Goal: Information Seeking & Learning: Learn about a topic

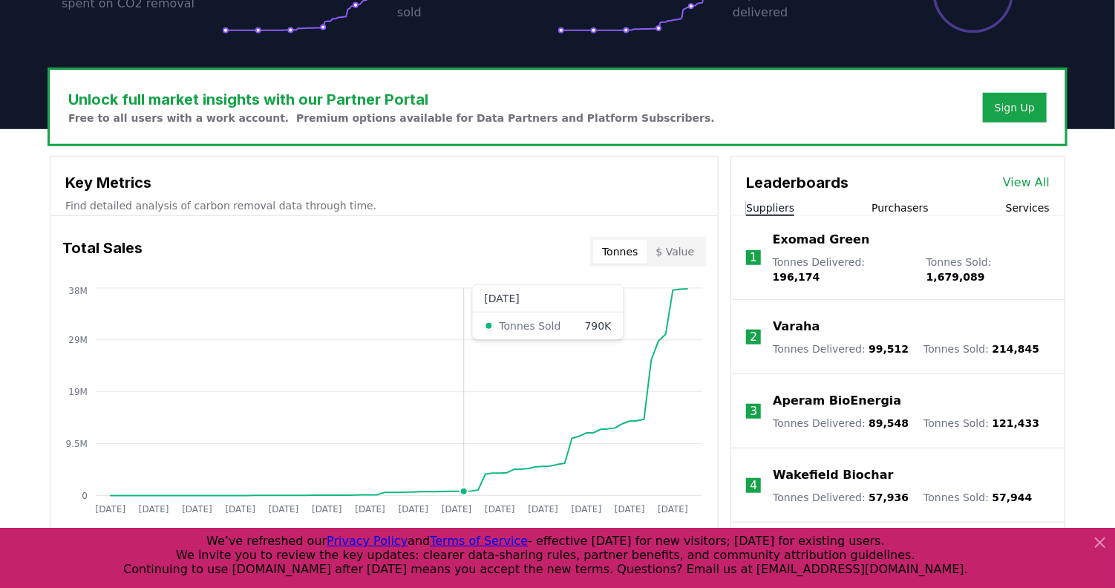
scroll to position [374, 0]
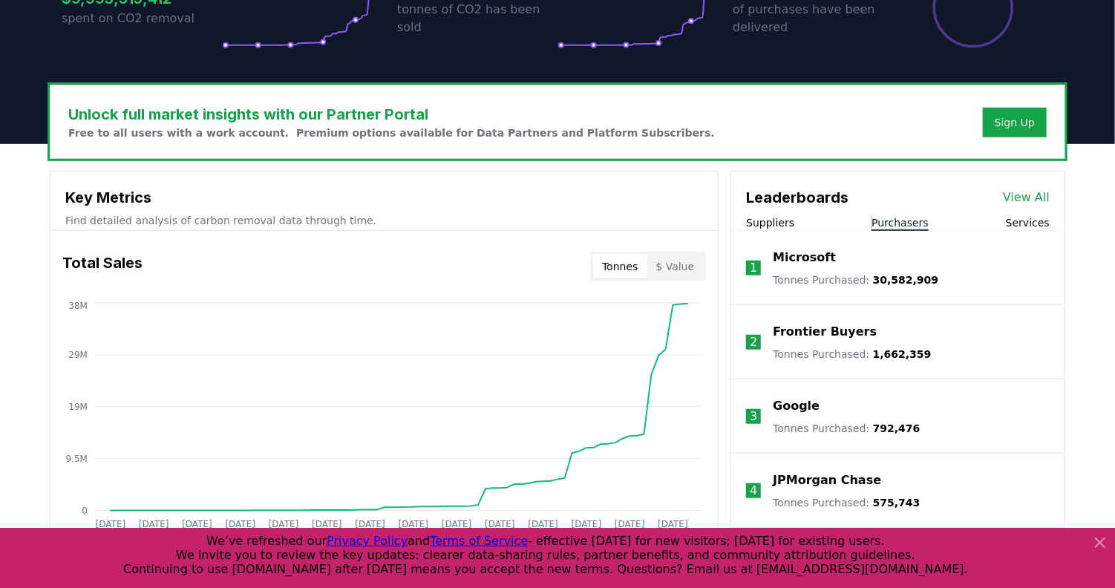
click at [904, 222] on button "Purchasers" at bounding box center [900, 222] width 57 height 15
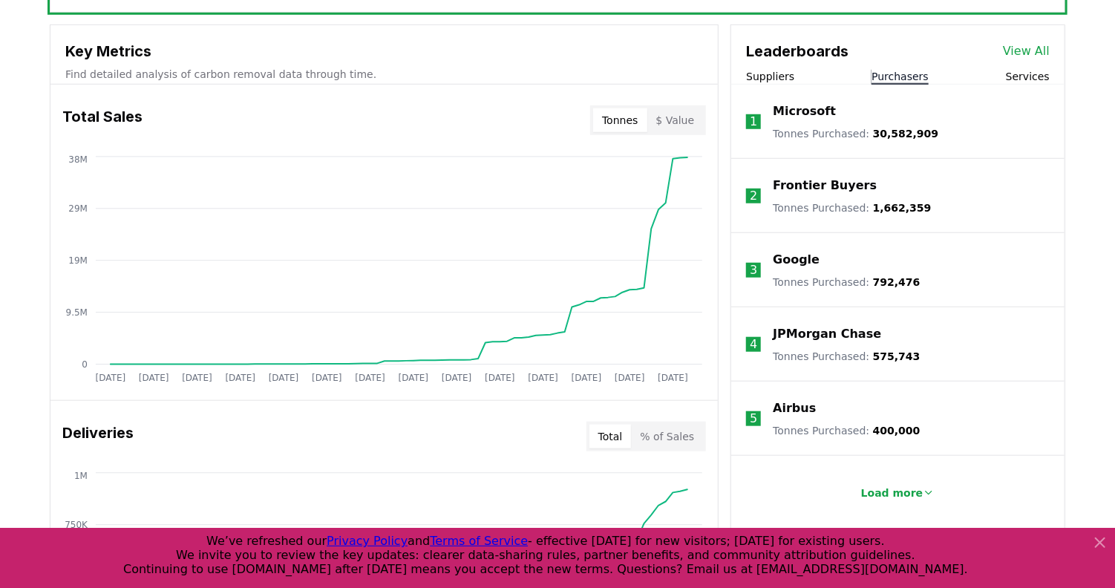
scroll to position [523, 0]
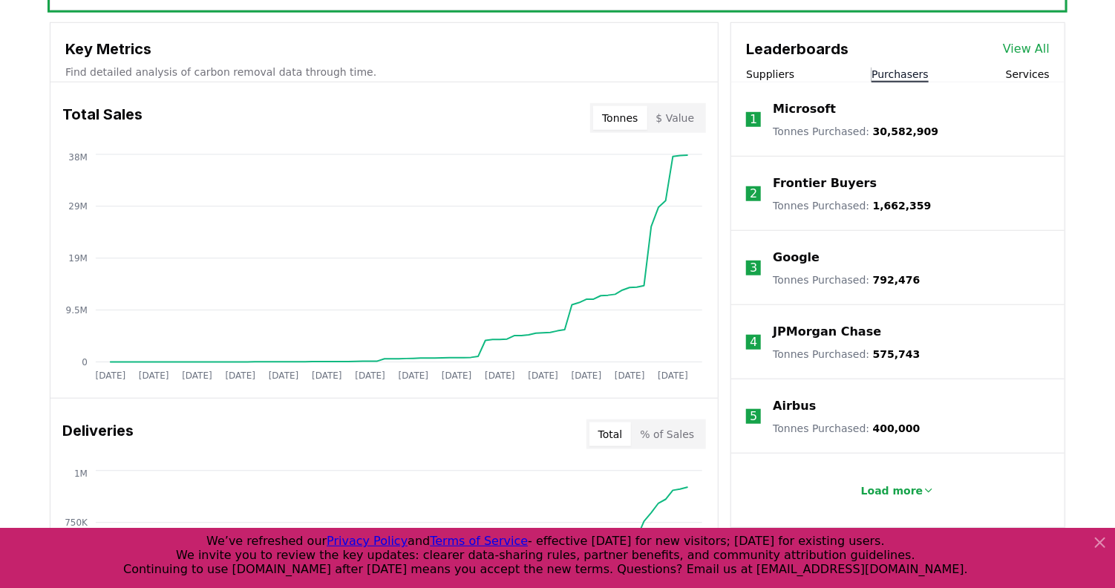
click at [852, 330] on p "JPMorgan Chase" at bounding box center [827, 332] width 108 height 18
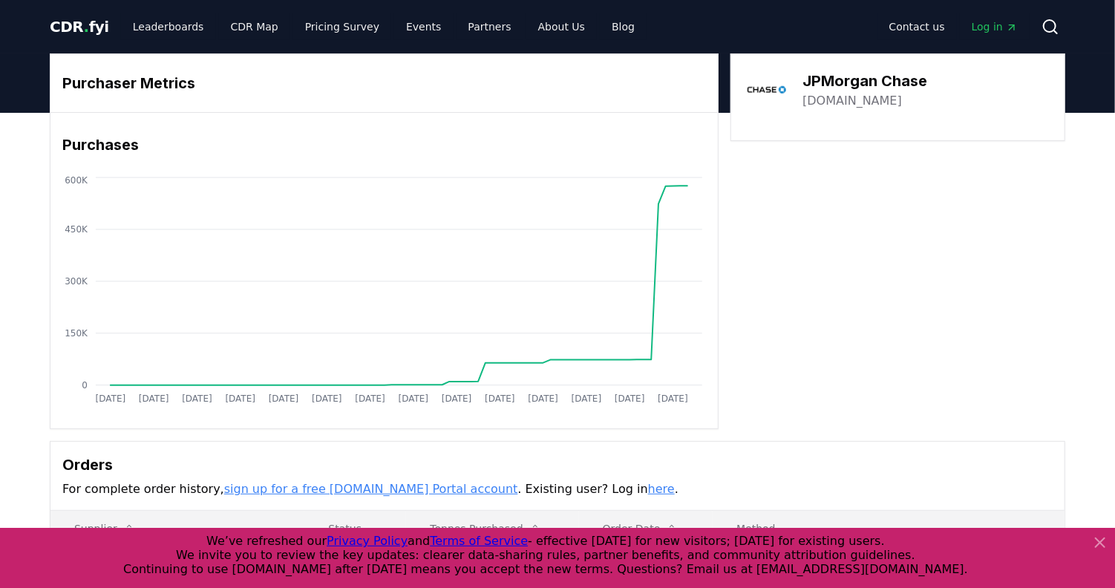
click at [74, 22] on span "CDR . fyi" at bounding box center [79, 27] width 59 height 18
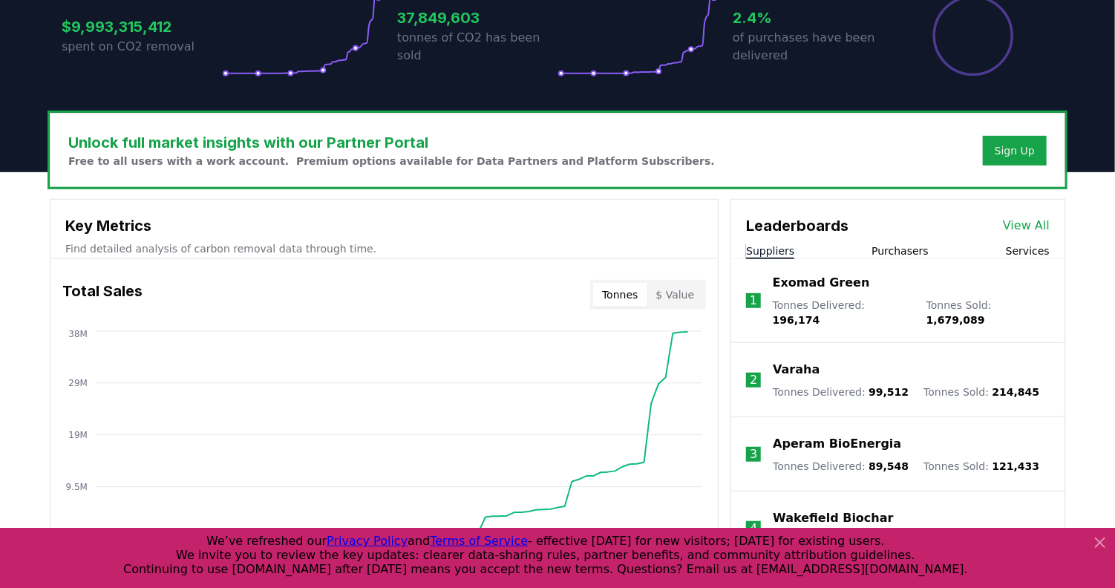
scroll to position [297, 0]
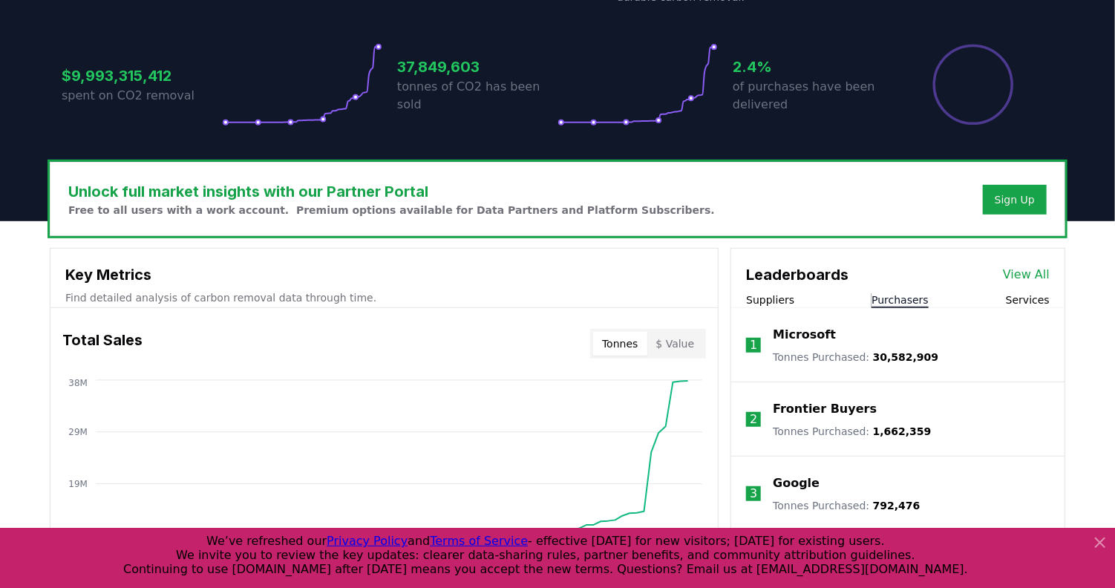
click at [907, 299] on button "Purchasers" at bounding box center [900, 300] width 57 height 15
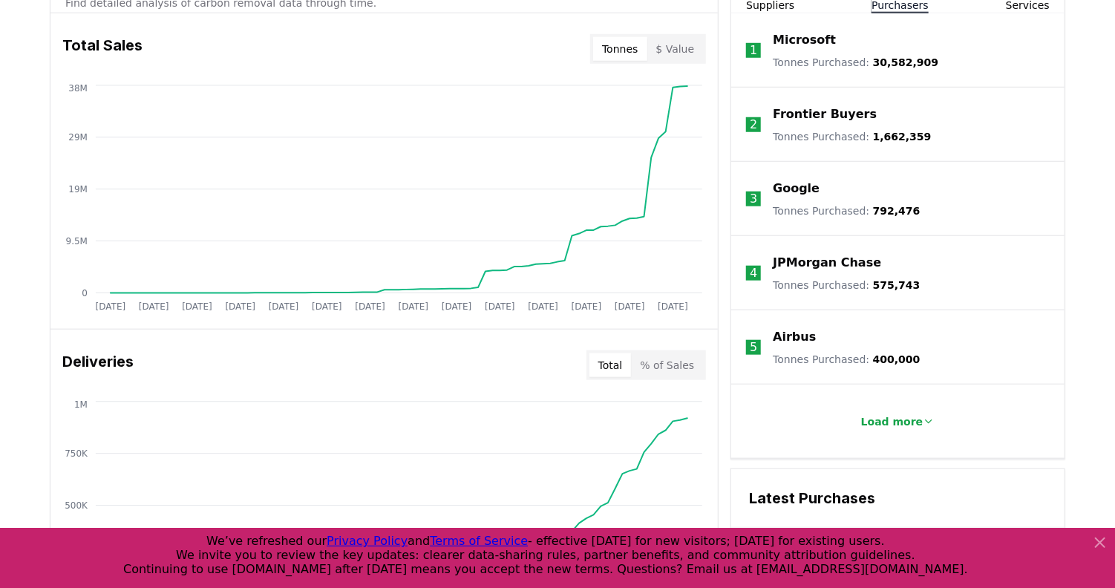
scroll to position [594, 0]
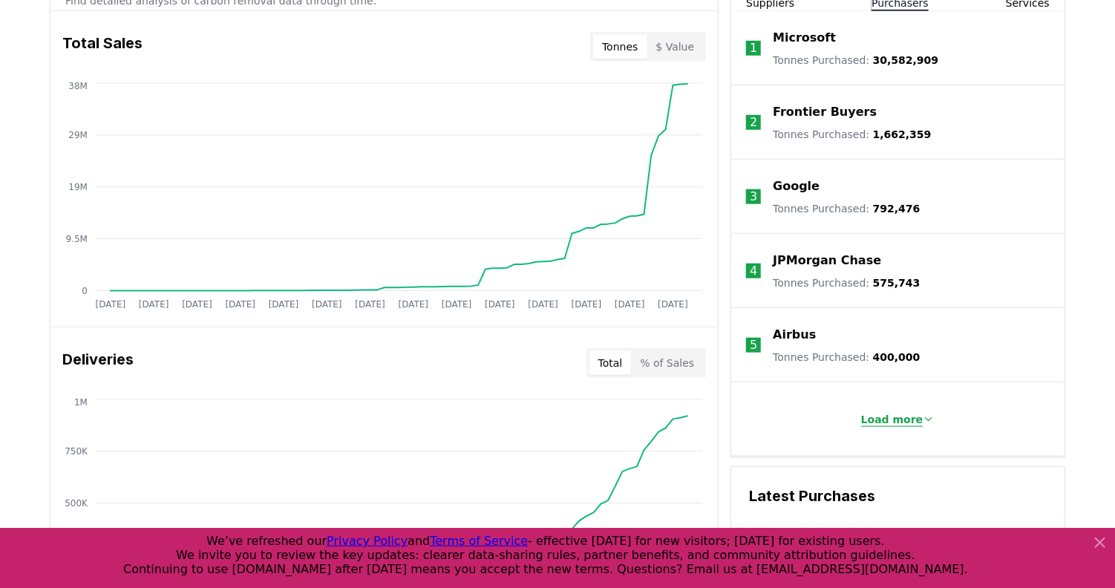
click at [880, 423] on p "Load more" at bounding box center [892, 419] width 62 height 15
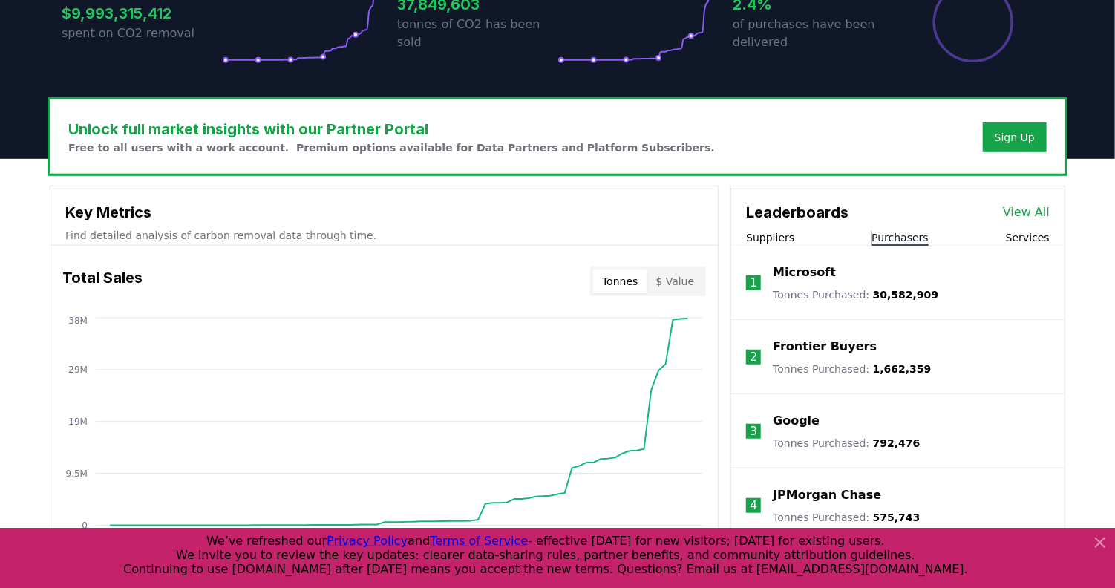
scroll to position [297, 0]
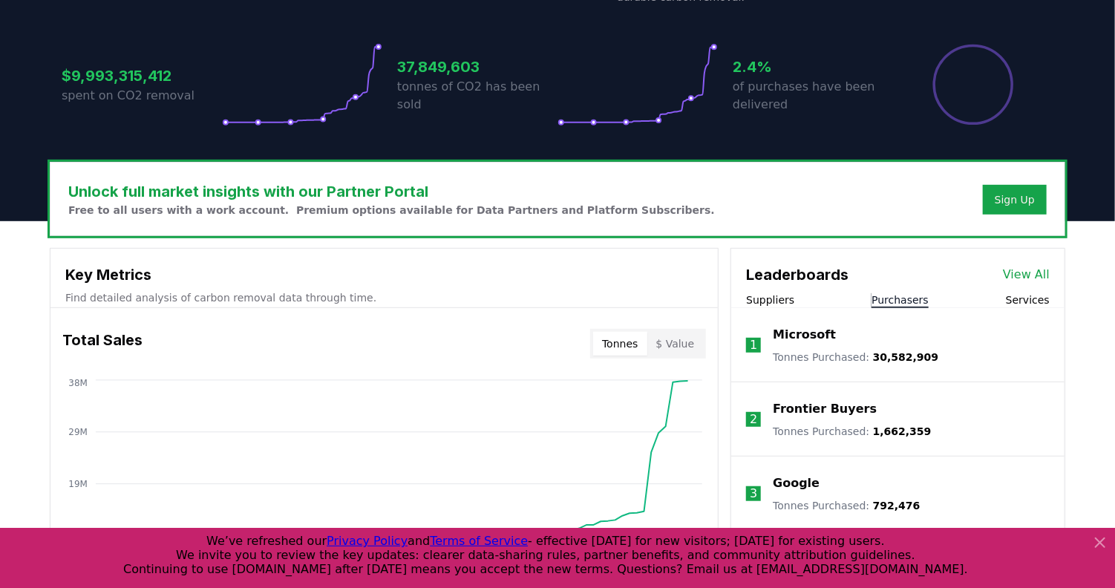
click at [1032, 276] on link "View All" at bounding box center [1026, 275] width 47 height 18
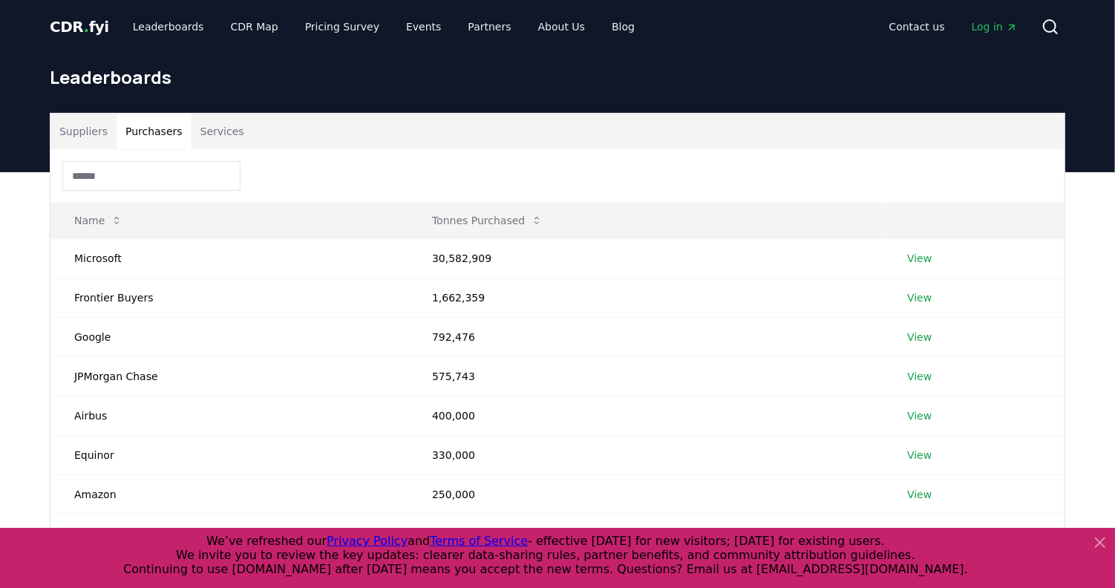
click at [134, 134] on button "Purchasers" at bounding box center [154, 132] width 75 height 36
click at [143, 180] on input at bounding box center [151, 176] width 178 height 30
